Goal: Book appointment/travel/reservation

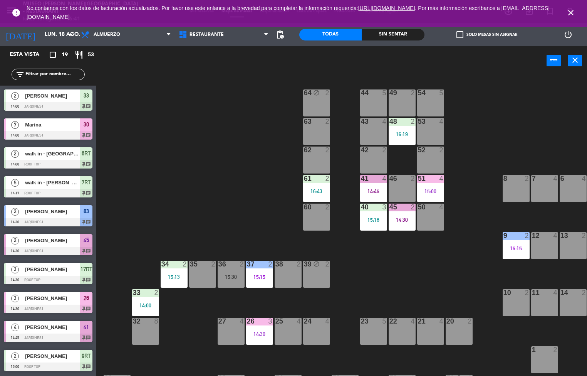
scroll to position [184, 0]
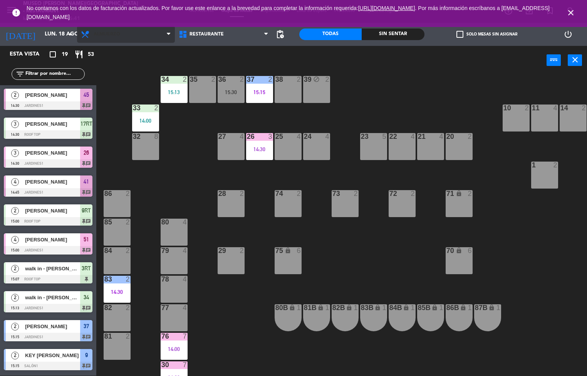
click at [128, 38] on span "Almuerzo" at bounding box center [126, 34] width 98 height 17
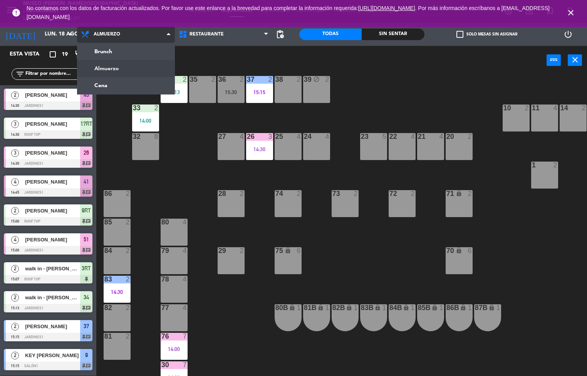
click at [126, 84] on ng-component "menu [GEOGRAPHIC_DATA][PERSON_NAME] - Restaurant [DATE] 18. agosto - 16:41 Mis …" at bounding box center [293, 188] width 587 height 376
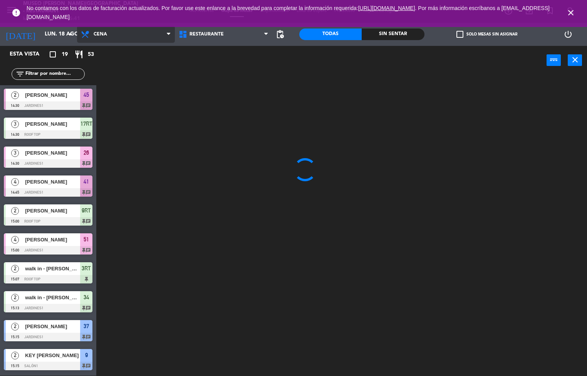
scroll to position [0, 0]
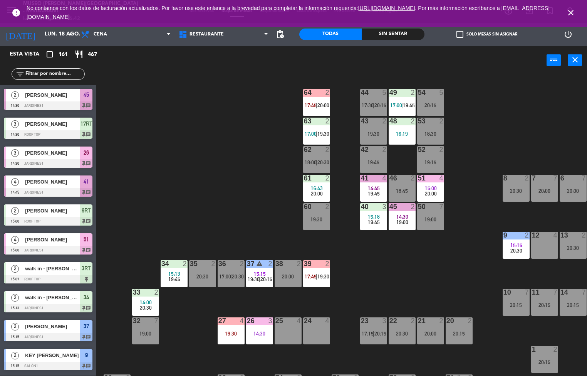
click at [230, 323] on div at bounding box center [231, 320] width 13 height 7
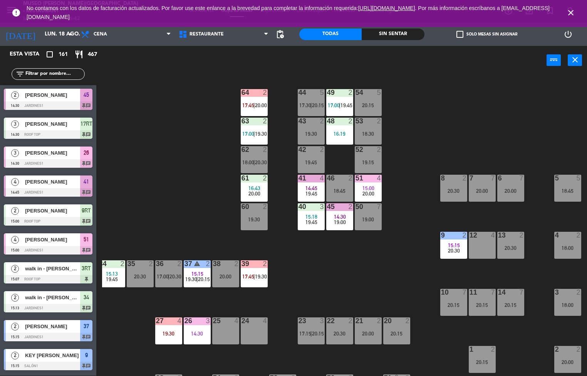
click at [568, 238] on div at bounding box center [567, 235] width 13 height 7
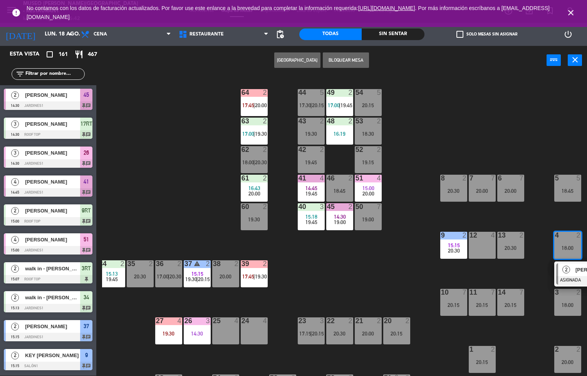
click at [162, 157] on div "44 5 17:30 | 20:15 49 2 17:00 | 19:45 54 5 20:15 64 2 17:45 | 20:00 48 2 16:19 …" at bounding box center [344, 225] width 485 height 301
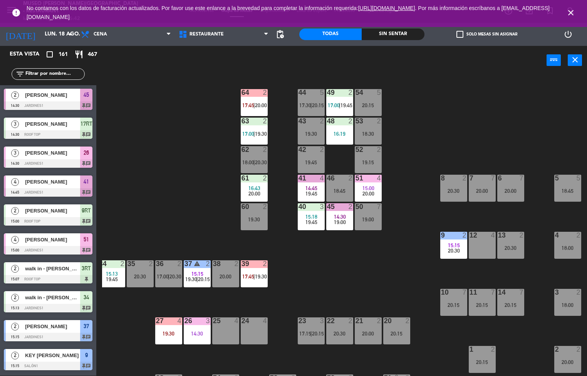
click at [52, 75] on input "text" at bounding box center [55, 74] width 60 height 8
click at [51, 73] on input "text" at bounding box center [55, 74] width 60 height 8
click at [59, 76] on input "text" at bounding box center [55, 74] width 60 height 8
type input "f"
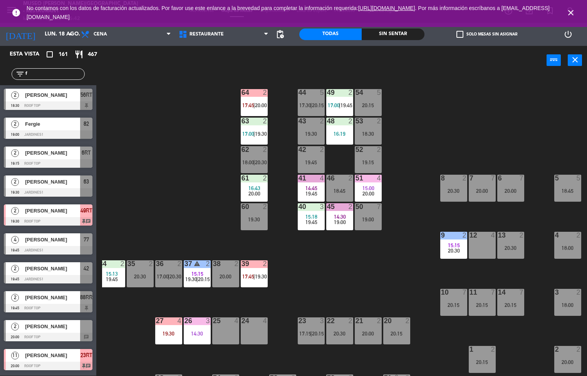
scroll to position [0, 0]
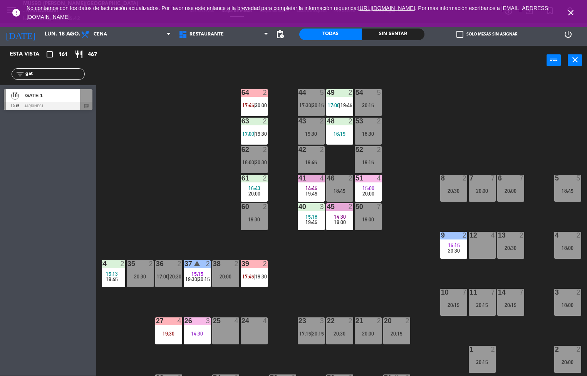
type input "gat"
click at [44, 99] on span "GATE 1" at bounding box center [52, 95] width 55 height 8
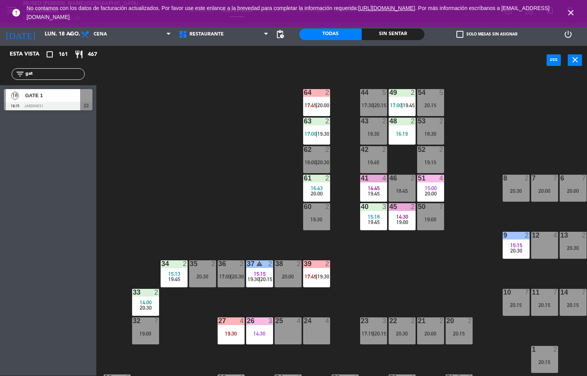
click at [239, 332] on div "19:30" at bounding box center [231, 333] width 27 height 5
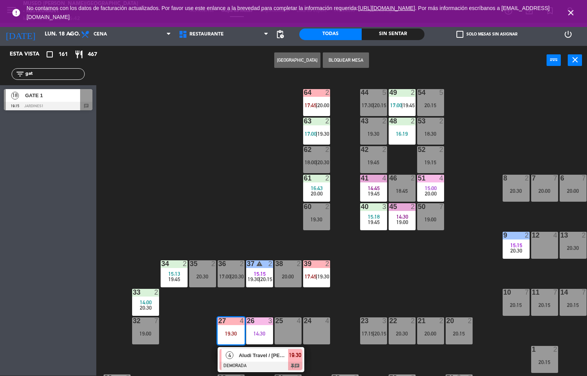
click at [379, 288] on div "44 5 17:30 | 20:15 49 2 17:00 | 19:45 54 5 20:15 64 2 17:45 | 20:00 48 2 16:19 …" at bounding box center [344, 225] width 485 height 301
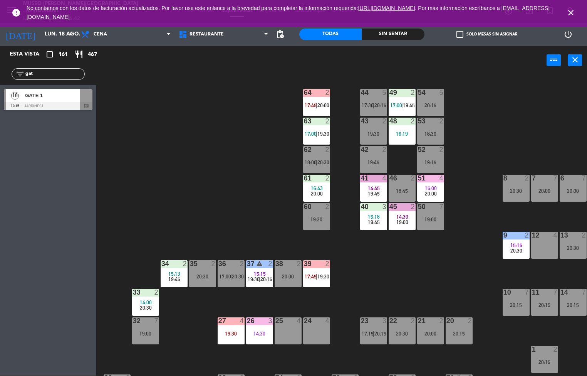
click at [24, 100] on div "GATE 1" at bounding box center [52, 95] width 56 height 13
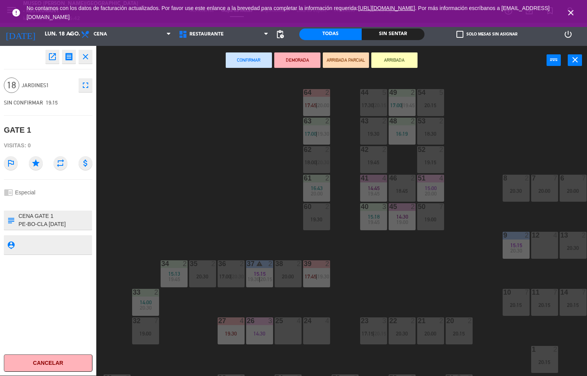
click at [368, 275] on div "44 5 17:30 | 20:15 49 2 17:00 | 19:45 54 5 20:15 64 2 17:45 | 20:00 48 2 16:19 …" at bounding box center [344, 225] width 485 height 301
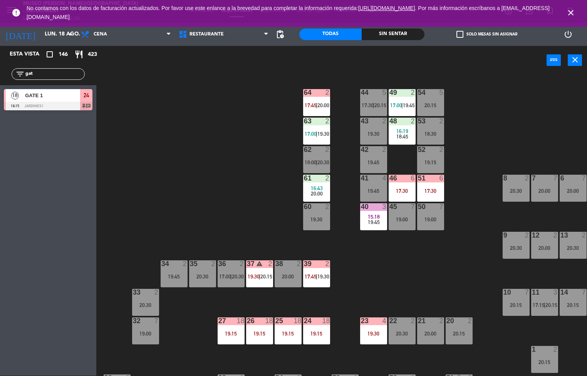
click at [417, 121] on div "53" at bounding box center [418, 121] width 13 height 7
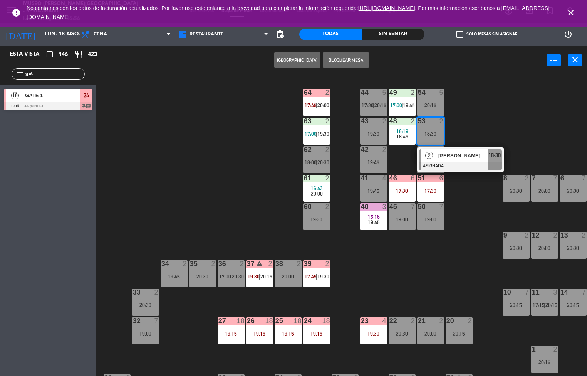
click at [433, 203] on div at bounding box center [430, 206] width 13 height 7
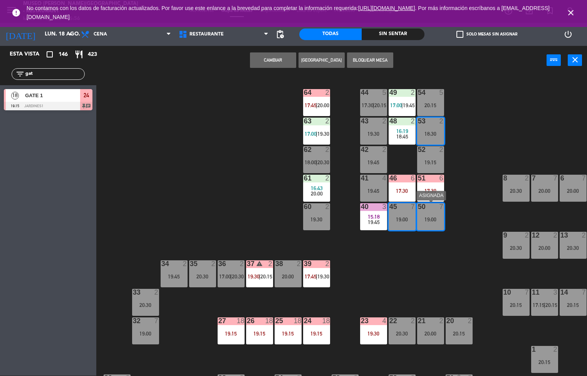
click at [419, 153] on div "52 2" at bounding box center [430, 150] width 27 height 8
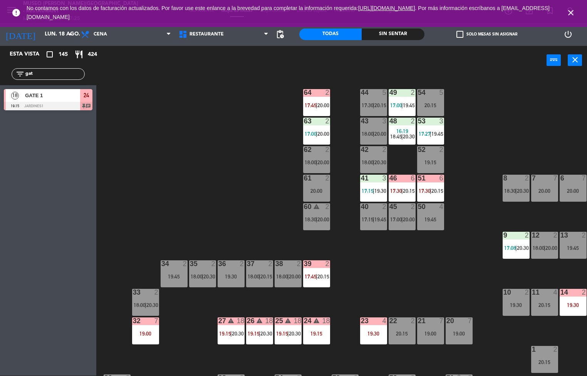
click at [217, 164] on div "44 5 17:30 | 20:15 49 2 17:00 | 19:45 54 5 20:15 64 2 17:45 | 20:00 48 2 16:19 …" at bounding box center [344, 225] width 485 height 301
click at [315, 333] on div "19:15" at bounding box center [316, 333] width 27 height 5
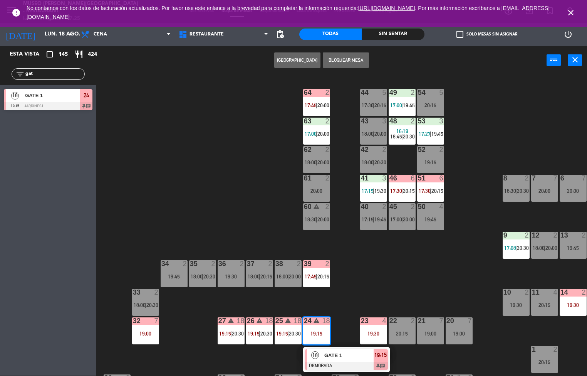
click at [380, 354] on span "19:15" at bounding box center [381, 354] width 12 height 9
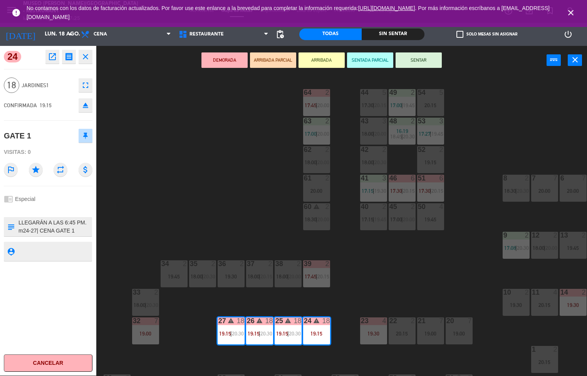
click at [54, 56] on icon "open_in_new" at bounding box center [52, 56] width 9 height 9
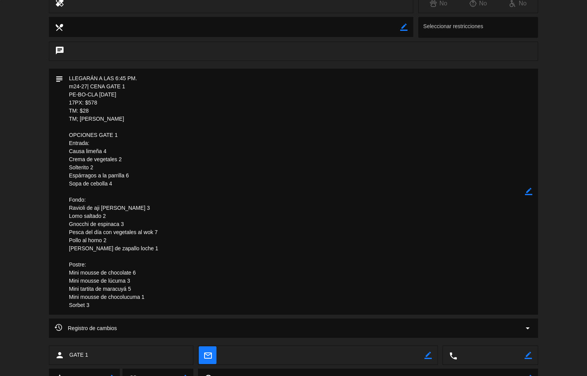
scroll to position [181, 0]
